Goal: Task Accomplishment & Management: Complete application form

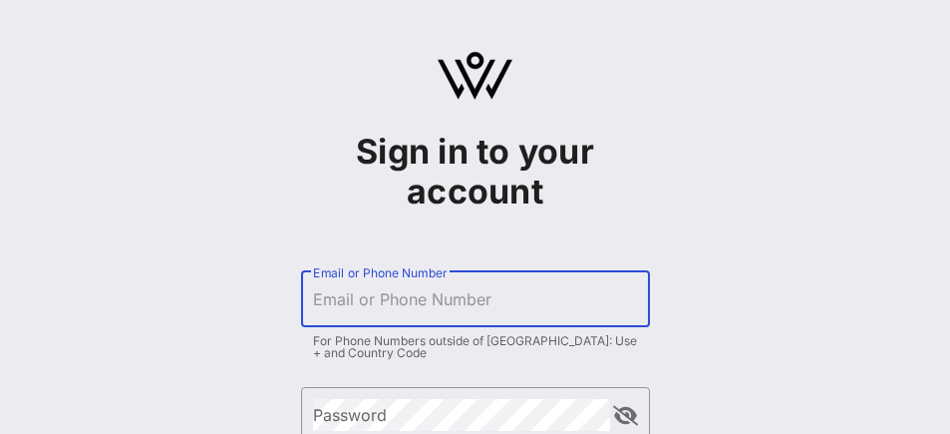
type input "[EMAIL_ADDRESS][DOMAIN_NAME]"
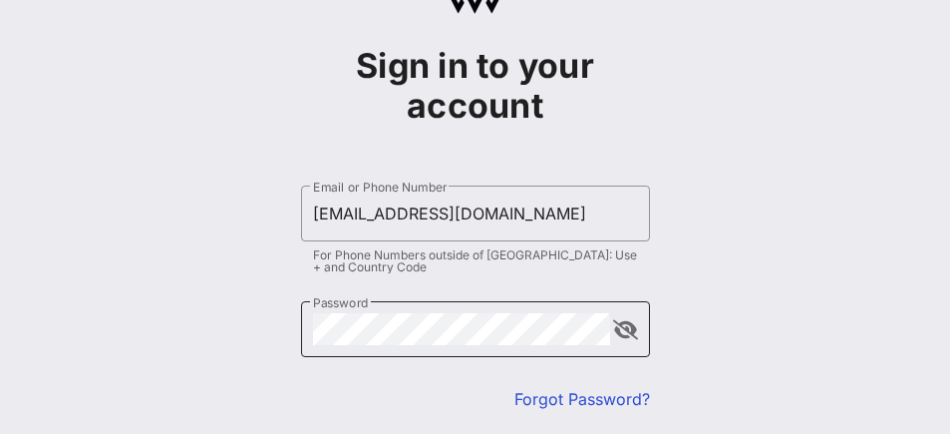
scroll to position [110, 0]
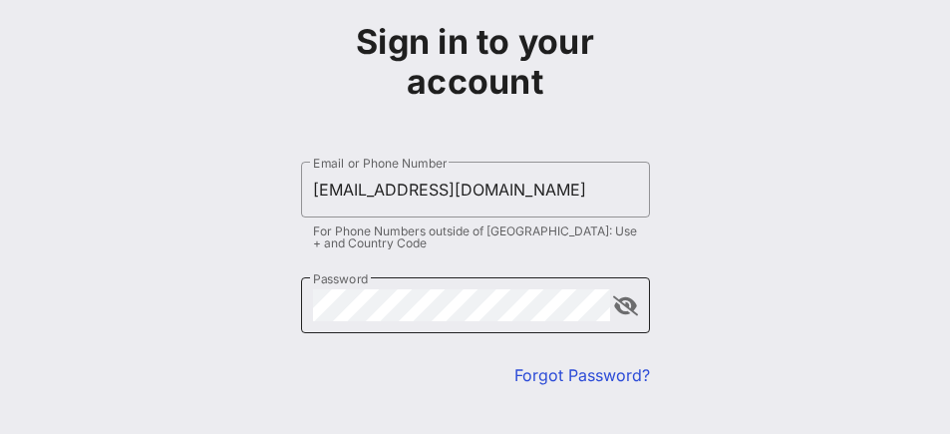
click at [628, 310] on button "append icon" at bounding box center [625, 306] width 25 height 20
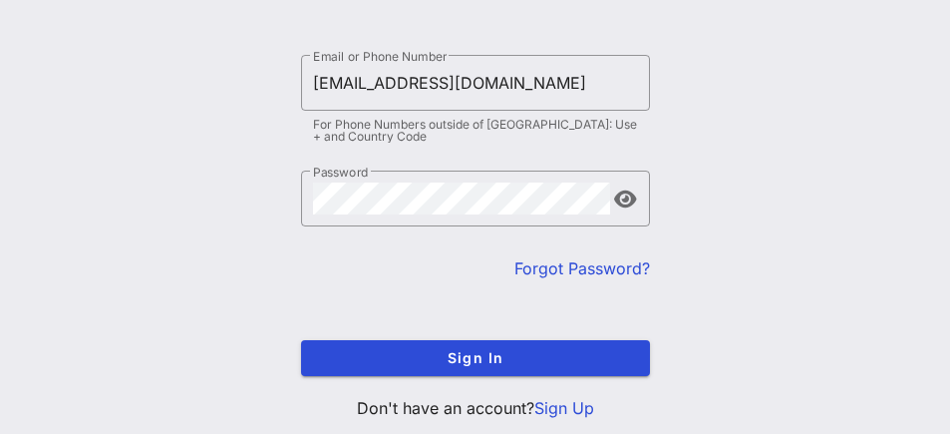
scroll to position [211, 0]
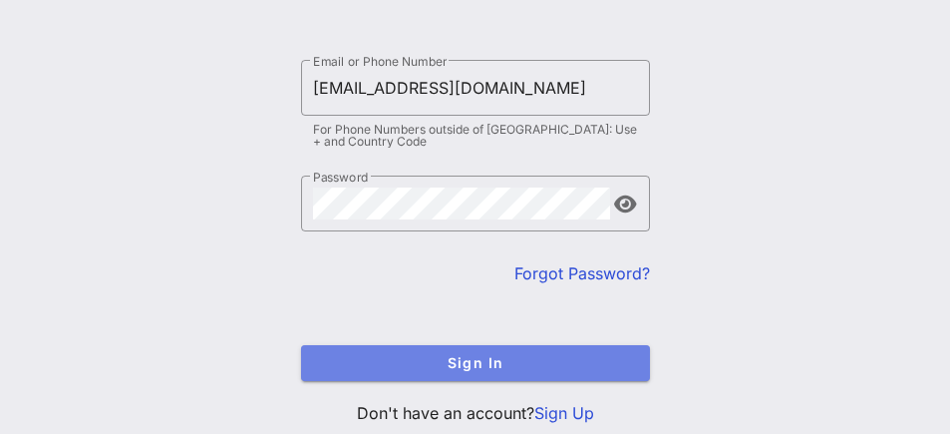
click at [576, 360] on span "Sign In" at bounding box center [475, 362] width 317 height 17
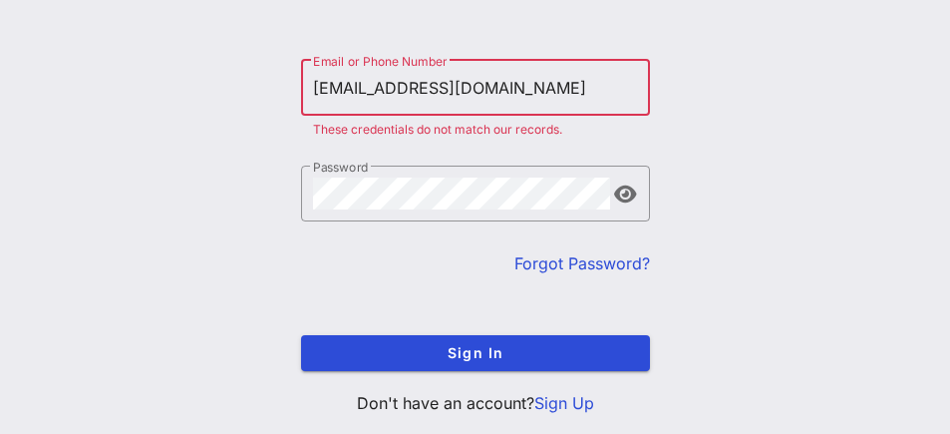
click at [527, 90] on input "[EMAIL_ADDRESS][DOMAIN_NAME]" at bounding box center [475, 88] width 325 height 32
click at [577, 263] on link "Forgot Password?" at bounding box center [582, 263] width 136 height 20
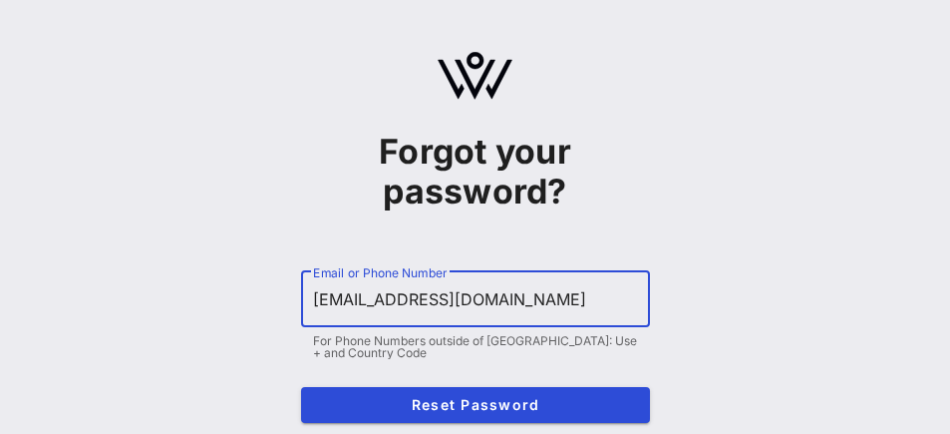
type input "[EMAIL_ADDRESS][DOMAIN_NAME]"
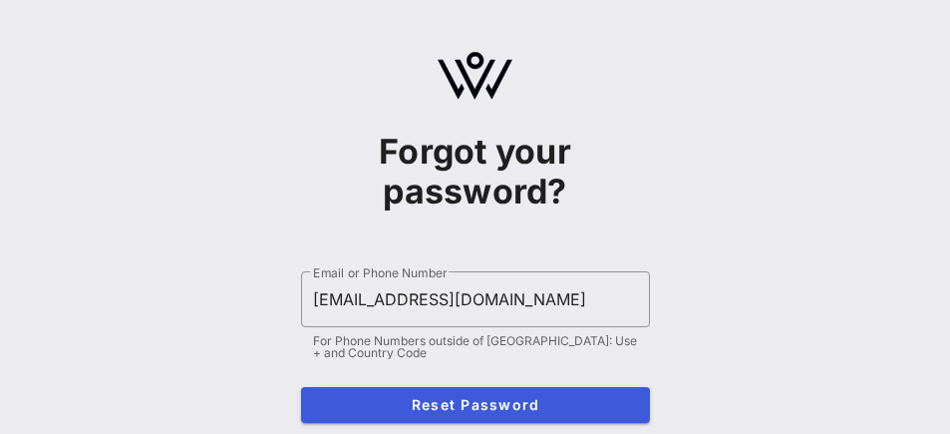
click at [470, 407] on span "Reset Password" at bounding box center [475, 404] width 317 height 17
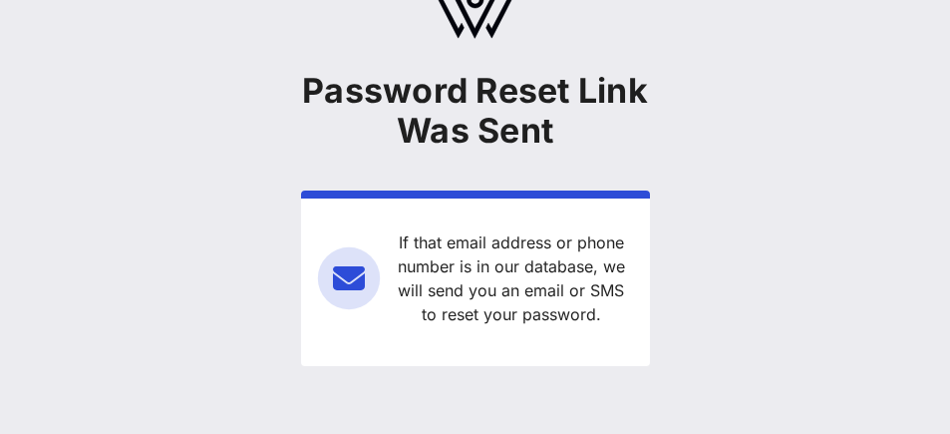
scroll to position [61, 0]
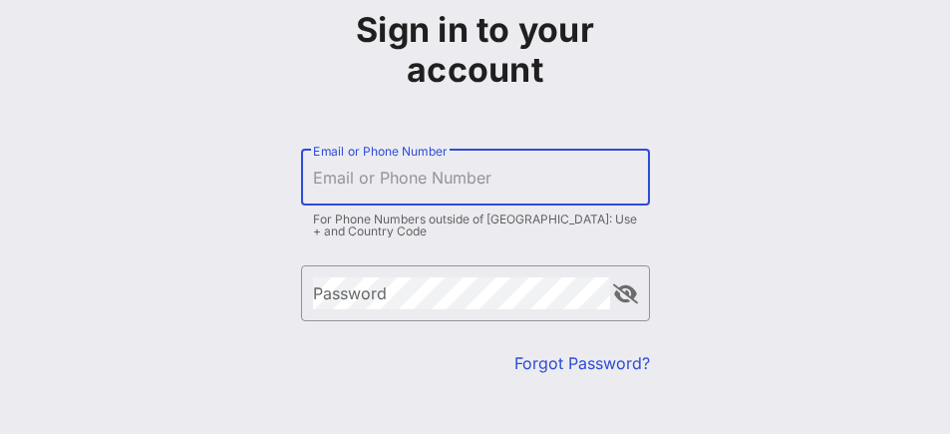
scroll to position [116, 0]
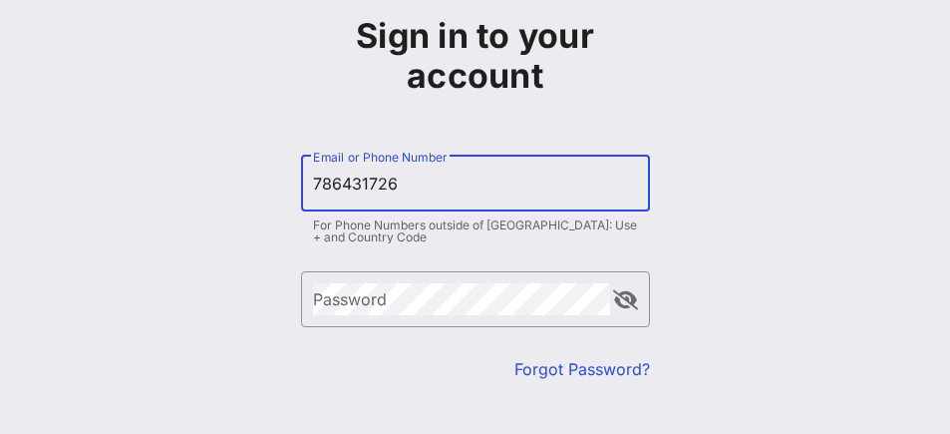
type input "[PHONE_NUMBER]"
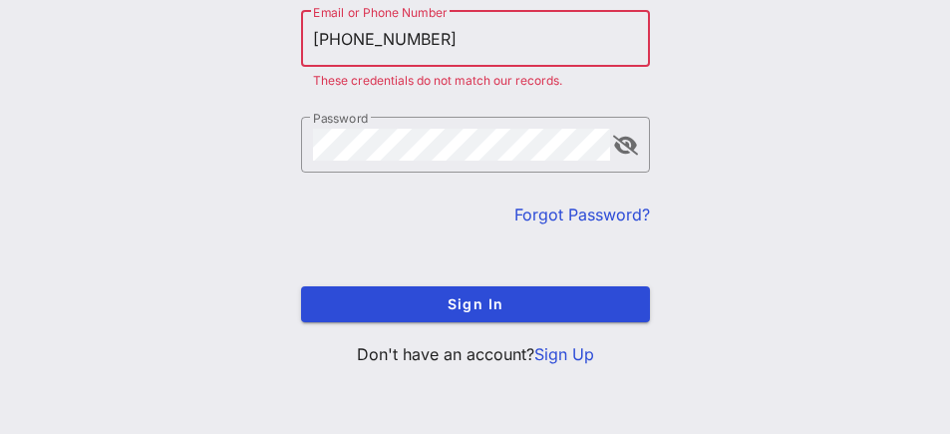
click at [552, 353] on link "Sign Up" at bounding box center [564, 354] width 60 height 20
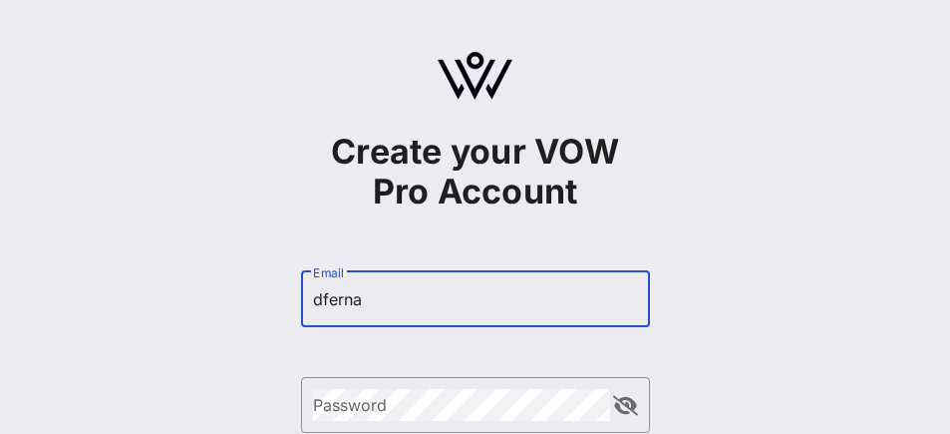
type input "dfernan"
type input "[EMAIL_ADDRESS][DOMAIN_NAME]"
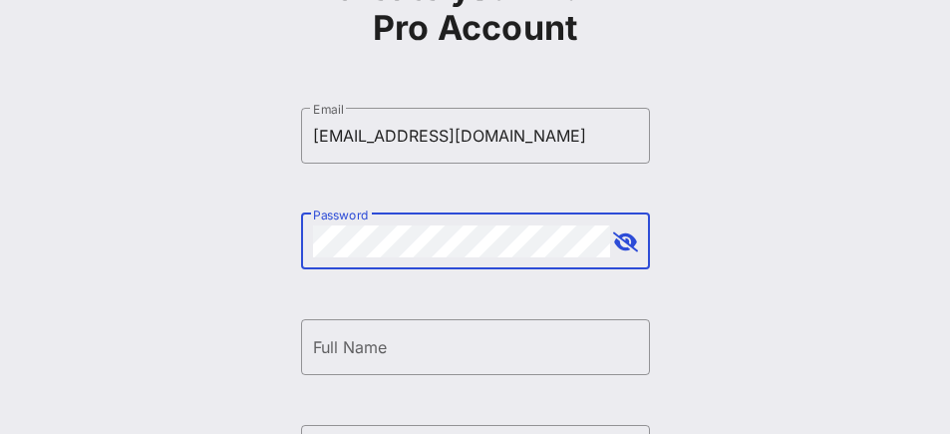
scroll to position [215, 0]
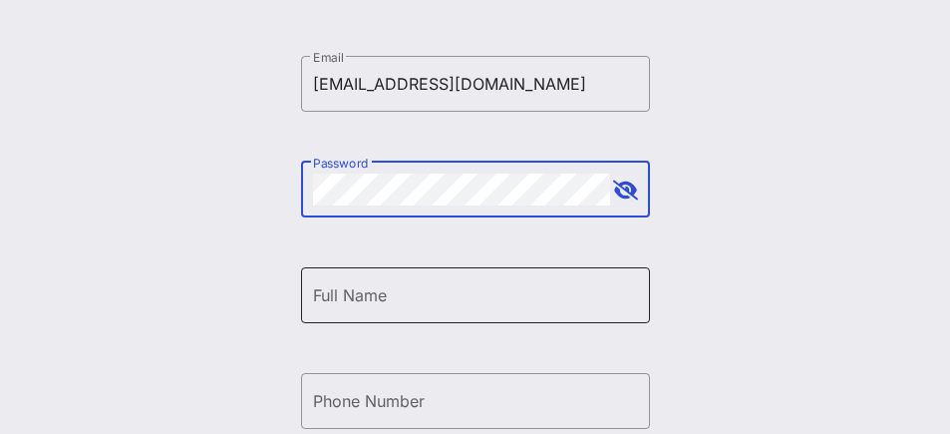
click at [512, 314] on div "Full Name" at bounding box center [475, 295] width 325 height 56
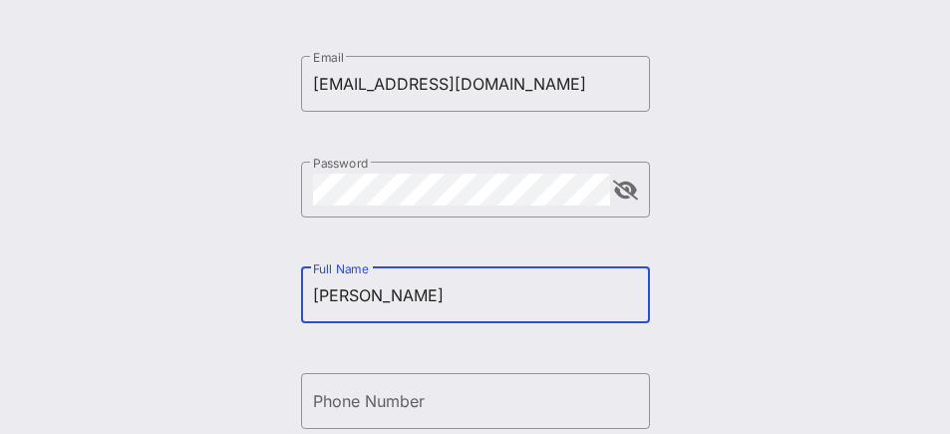
type input "Daniela"
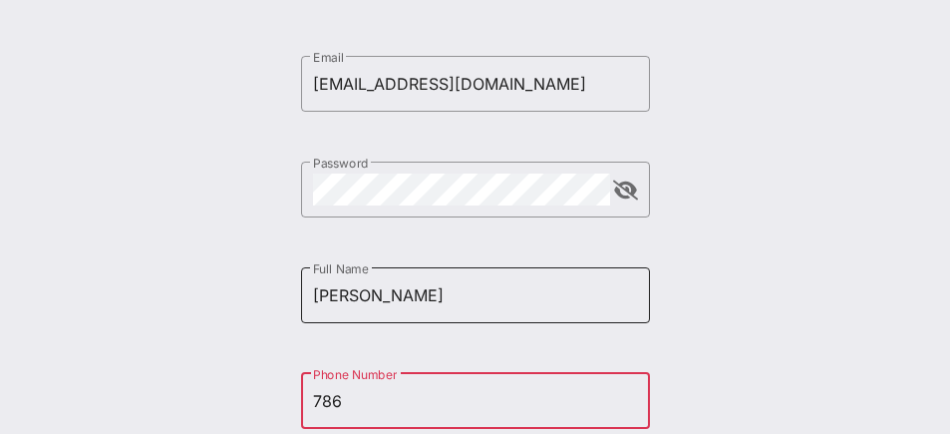
type input "786"
click at [566, 295] on input "Daniela" at bounding box center [475, 295] width 325 height 32
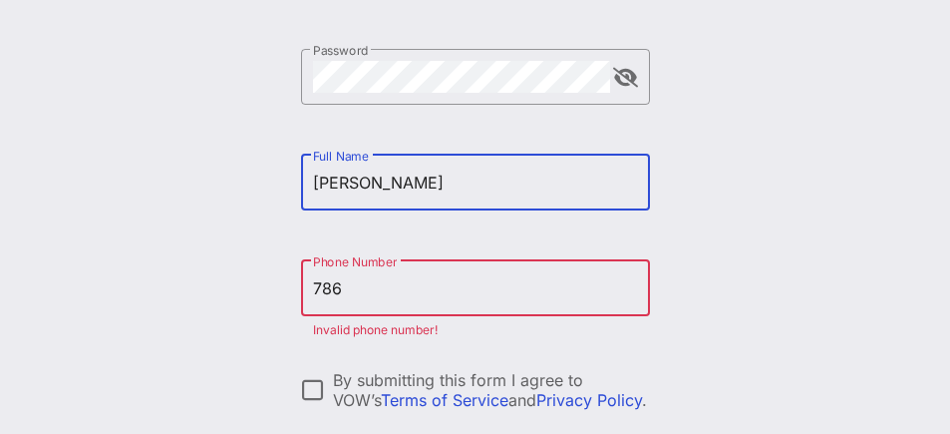
scroll to position [341, 0]
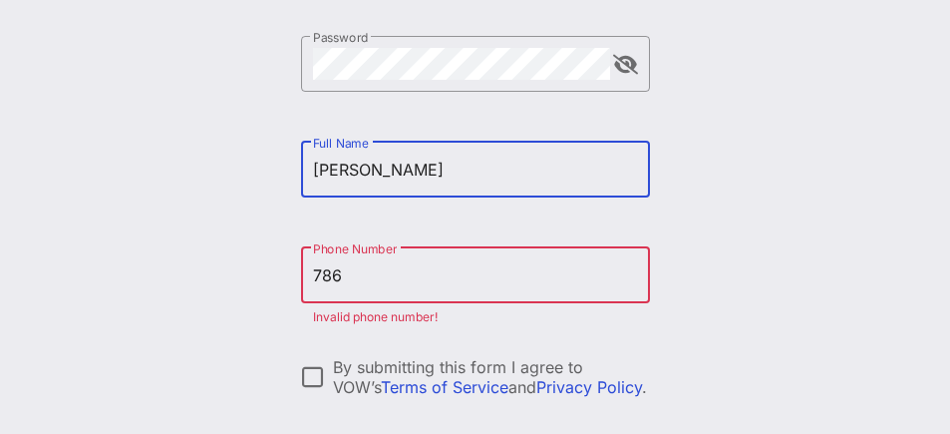
type input "Daniela Fernandez"
click at [534, 283] on input "786" at bounding box center [475, 275] width 325 height 32
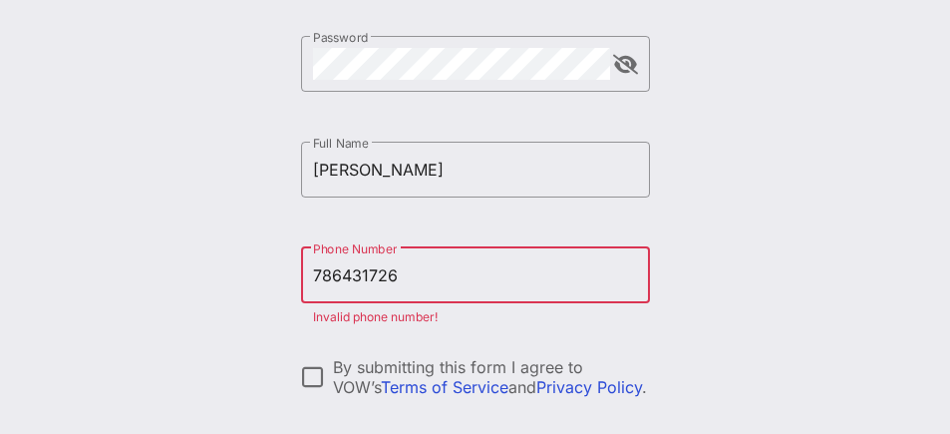
type input "+17864317267"
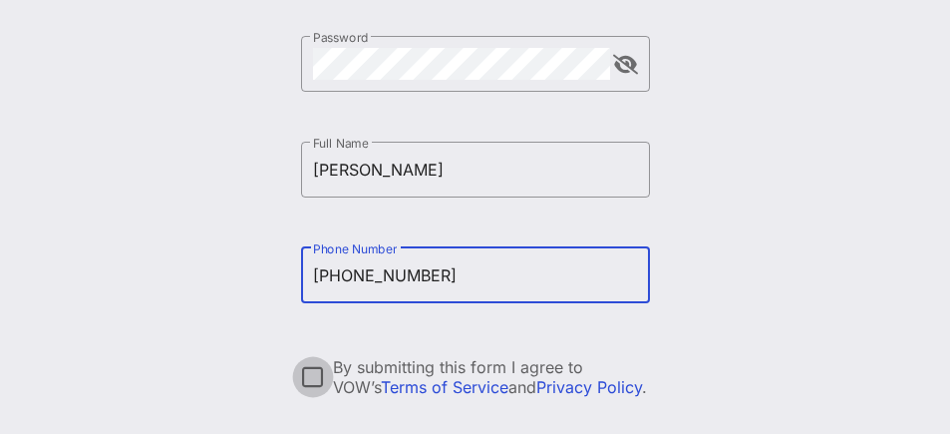
click at [311, 373] on div at bounding box center [313, 377] width 34 height 34
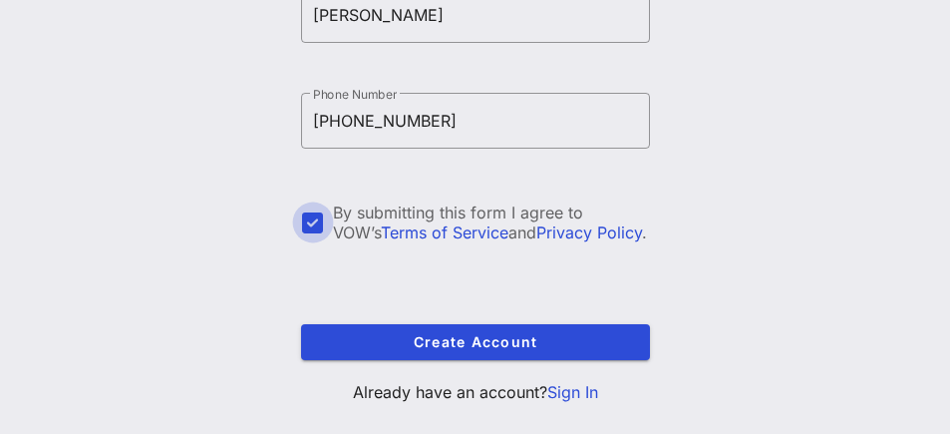
scroll to position [524, 0]
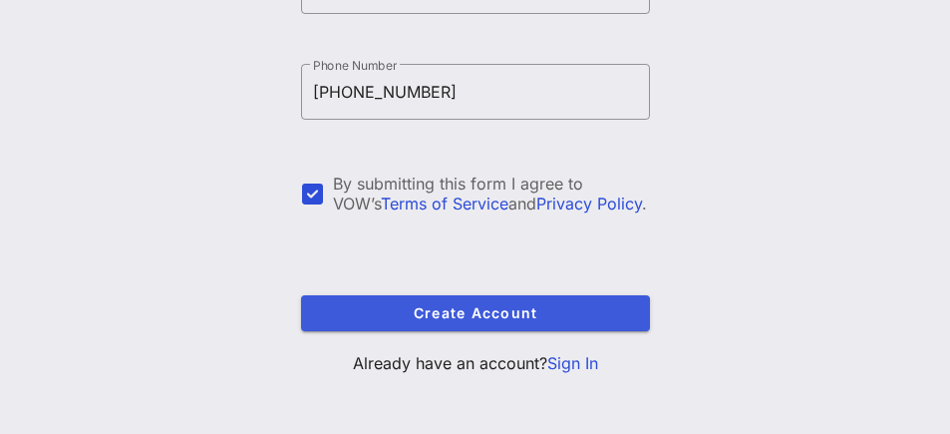
click at [400, 309] on span "Create Account" at bounding box center [475, 312] width 317 height 17
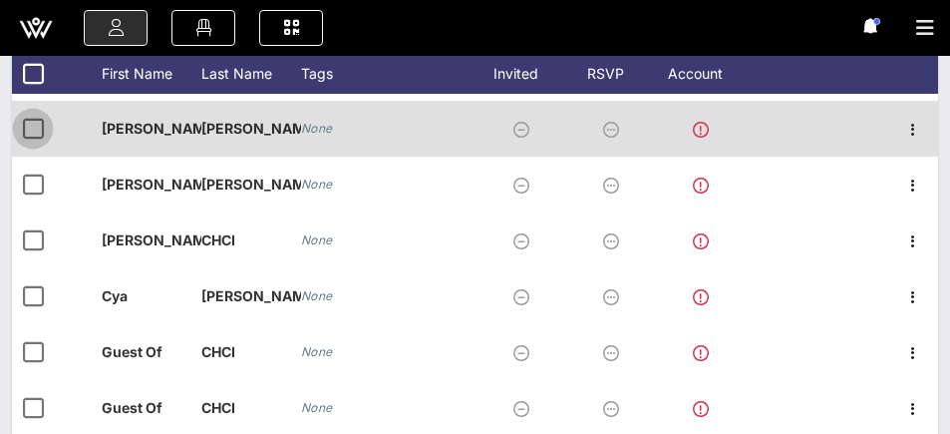
scroll to position [50, 0]
